Goal: Use online tool/utility: Utilize a website feature to perform a specific function

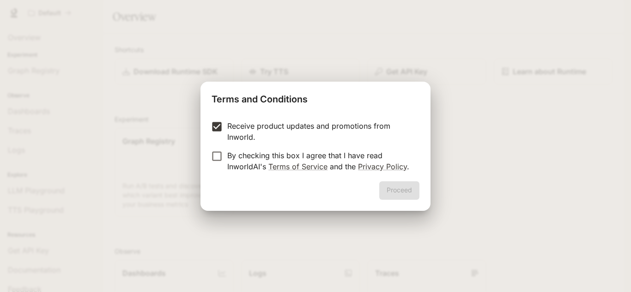
click at [235, 158] on p "By checking this box I agree that I have read InworldAI's Terms of Service and …" at bounding box center [319, 161] width 185 height 22
click at [409, 195] on button "Proceed" at bounding box center [399, 191] width 40 height 18
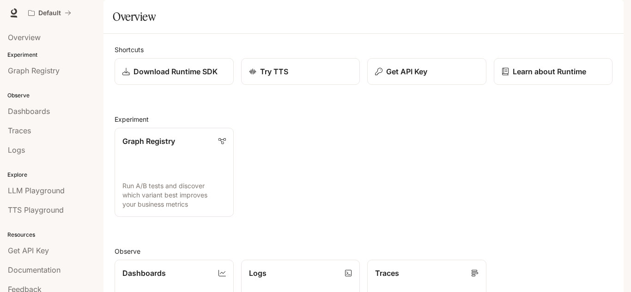
scroll to position [230, 0]
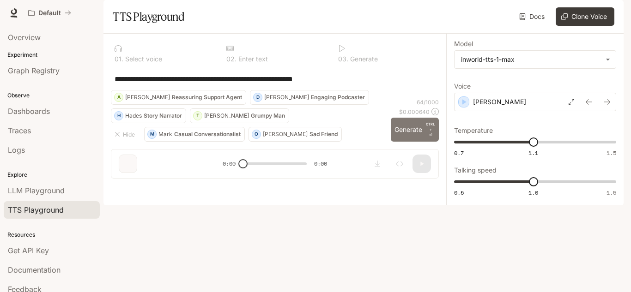
click at [427, 133] on p "CTRL +" at bounding box center [430, 126] width 9 height 11
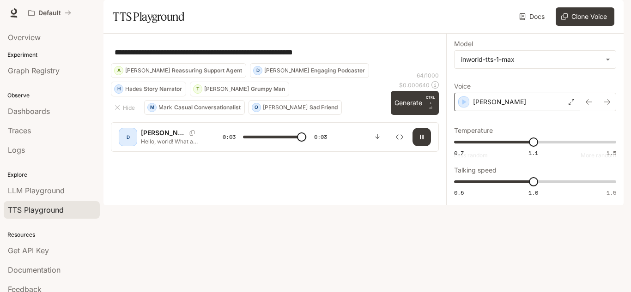
type input "*"
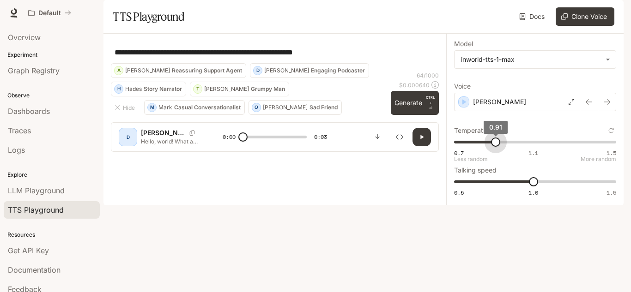
drag, startPoint x: 514, startPoint y: 175, endPoint x: 496, endPoint y: 175, distance: 18.0
click at [496, 147] on span "0.91" at bounding box center [495, 142] width 9 height 9
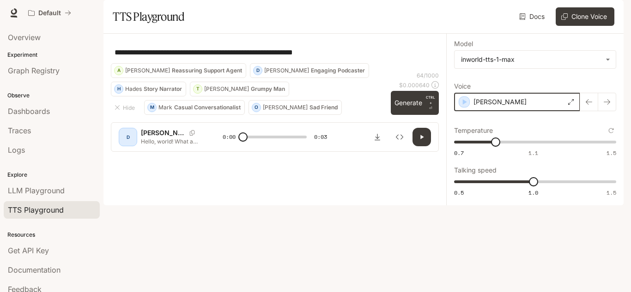
click at [463, 105] on icon "button" at bounding box center [465, 102] width 4 height 6
type input "****"
click at [594, 149] on span "0.7 1.1 1.5 0.91" at bounding box center [533, 142] width 158 height 14
click at [466, 107] on icon "button" at bounding box center [464, 101] width 9 height 9
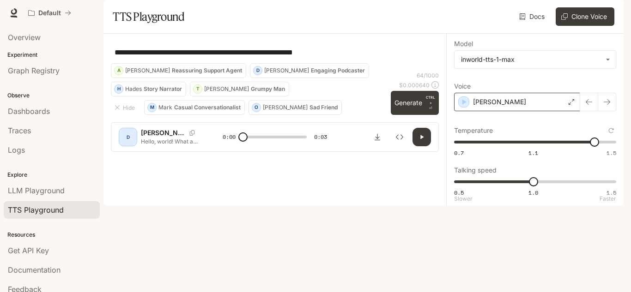
click at [577, 189] on span "0.5 1.0 1.5 1" at bounding box center [533, 182] width 158 height 14
click at [460, 108] on div "button" at bounding box center [464, 102] width 11 height 11
click at [539, 189] on span "0.5 1.0 1.5 1.3" at bounding box center [533, 182] width 158 height 14
click at [502, 189] on span "0.5 1.0 1.5 1" at bounding box center [533, 182] width 158 height 14
type input "***"
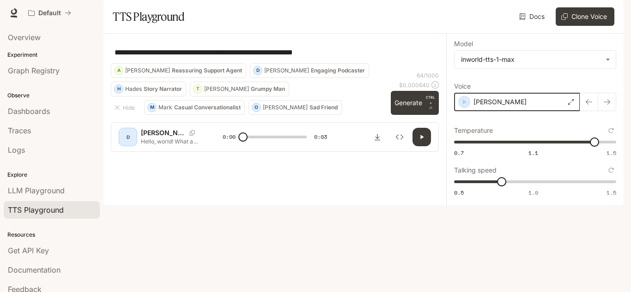
click at [465, 107] on icon "button" at bounding box center [464, 101] width 9 height 9
click at [420, 141] on icon "button" at bounding box center [421, 136] width 7 height 7
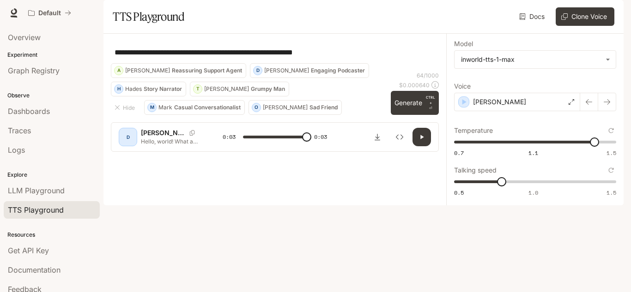
type input "*"
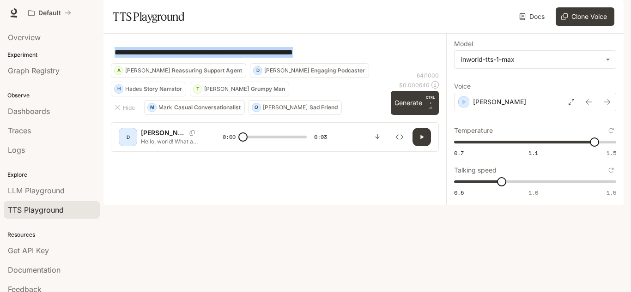
drag, startPoint x: 375, startPoint y: 70, endPoint x: 145, endPoint y: 81, distance: 229.8
click at [145, 63] on div "**********" at bounding box center [275, 52] width 321 height 22
drag, startPoint x: 138, startPoint y: 75, endPoint x: 357, endPoint y: 72, distance: 219.0
click at [357, 58] on textarea "**********" at bounding box center [275, 52] width 321 height 11
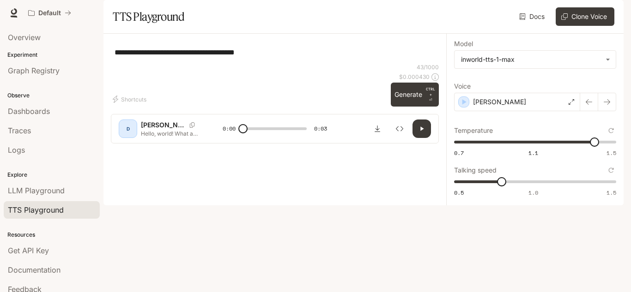
click at [203, 58] on textarea "**********" at bounding box center [275, 52] width 321 height 11
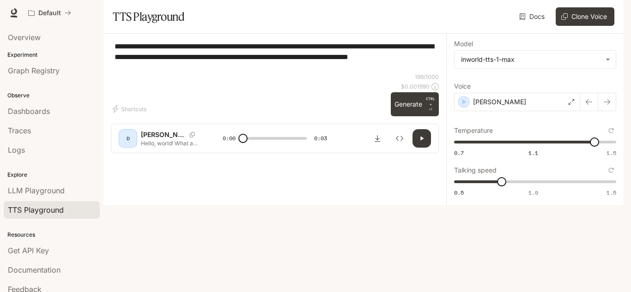
type textarea "**********"
click at [419, 142] on icon "button" at bounding box center [421, 138] width 7 height 7
click at [413, 116] on button "Generate CTRL + ⏎" at bounding box center [415, 104] width 48 height 24
type input "*"
click at [529, 189] on span "0.5 1.0 1.5 0.8" at bounding box center [533, 182] width 158 height 14
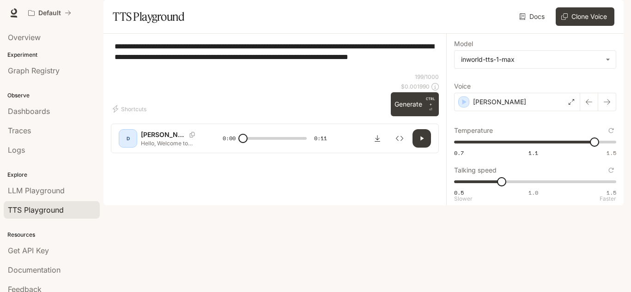
type input "*"
click at [419, 116] on button "Generate CTRL + ⏎" at bounding box center [415, 104] width 48 height 24
type input "*"
drag, startPoint x: 139, startPoint y: 263, endPoint x: 142, endPoint y: 273, distance: 10.1
click at [142, 153] on div "[PERSON_NAME] Hello, Welcome to [US_STATE] State Roleplay! We are happy to see …" at bounding box center [275, 139] width 328 height 30
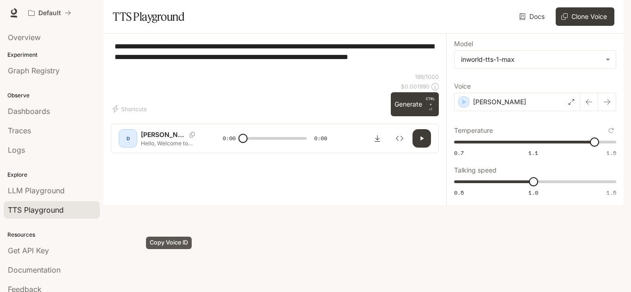
click at [188, 138] on icon "Copy Voice ID" at bounding box center [192, 135] width 9 height 6
click at [378, 142] on icon "Download audio" at bounding box center [378, 138] width 6 height 6
